Goal: Task Accomplishment & Management: Manage account settings

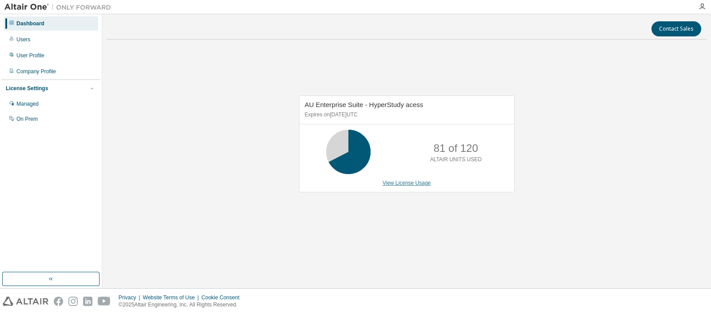
click at [408, 180] on link "View License Usage" at bounding box center [407, 183] width 48 height 6
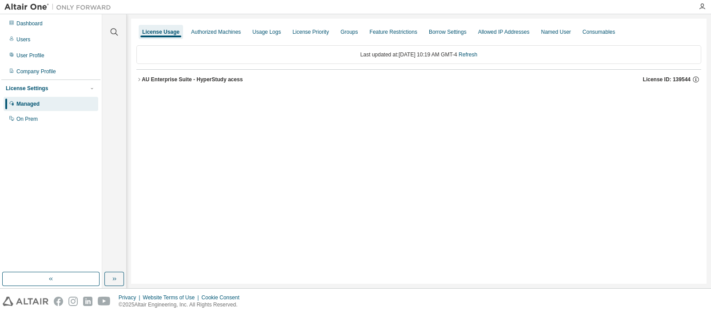
click at [211, 76] on div "AU Enterprise Suite - HyperStudy acess" at bounding box center [192, 79] width 101 height 7
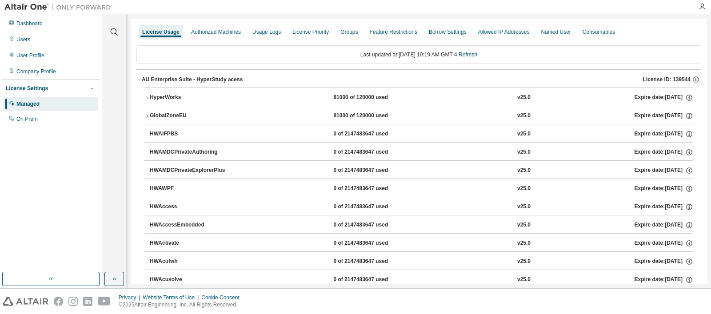
click at [262, 100] on div "HyperWorks 81000 of 120000 used v25.0 Expire date: 2026-01-31" at bounding box center [422, 98] width 544 height 8
